Goal: Find specific page/section: Find specific page/section

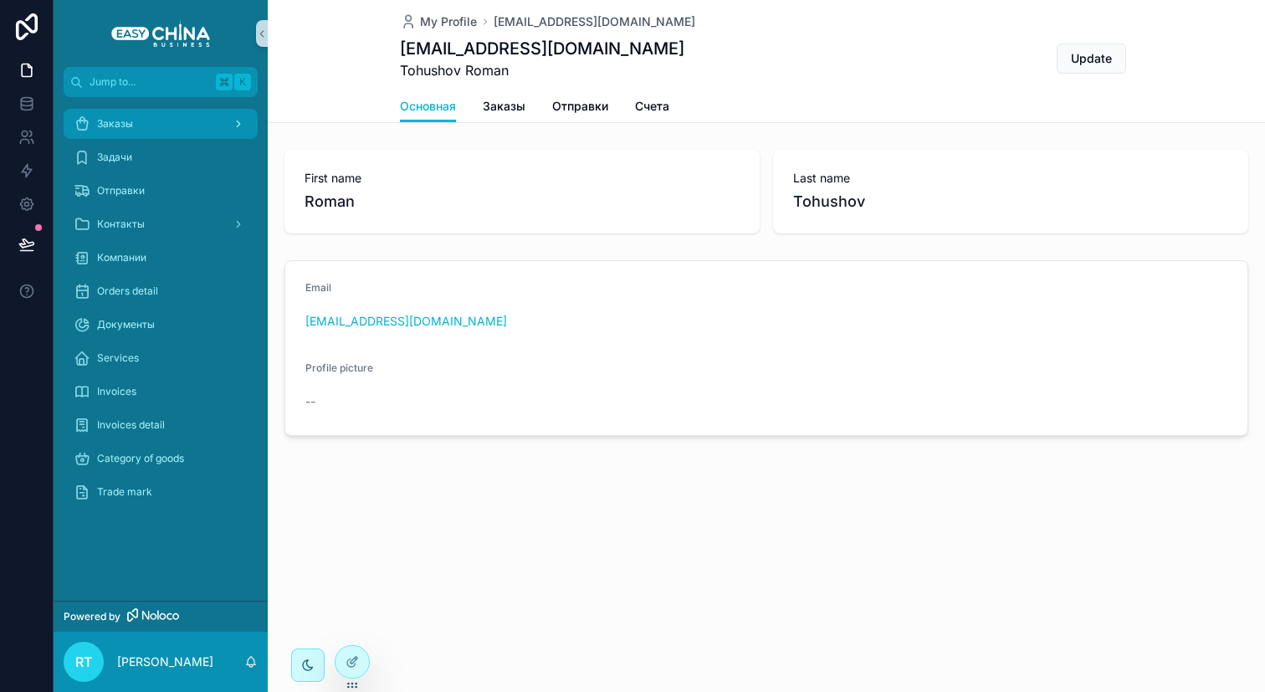
click at [137, 127] on div "Заказы" at bounding box center [161, 123] width 174 height 27
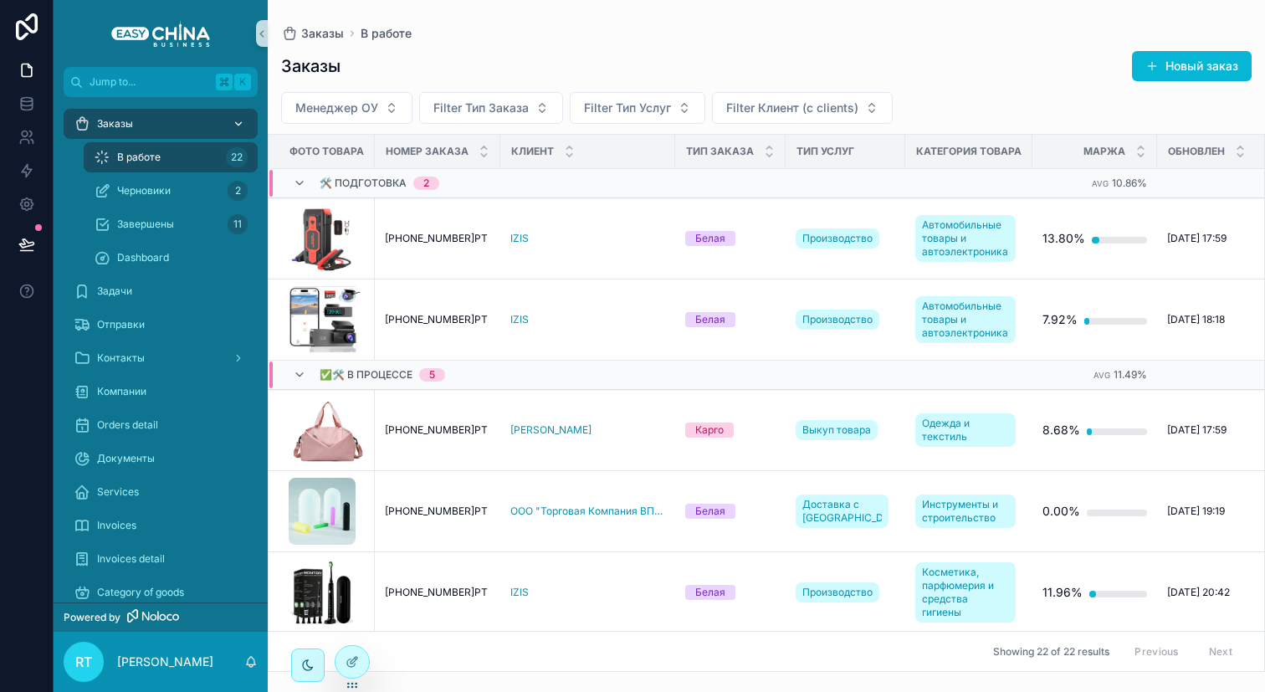
click at [166, 129] on div "Заказы" at bounding box center [161, 123] width 174 height 27
